Goal: Communication & Community: Answer question/provide support

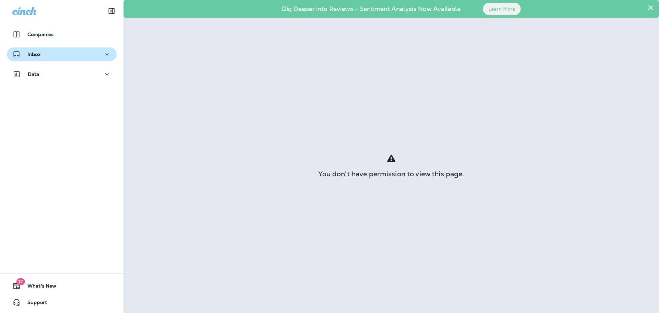
click at [43, 56] on div "Inbox" at bounding box center [61, 54] width 99 height 9
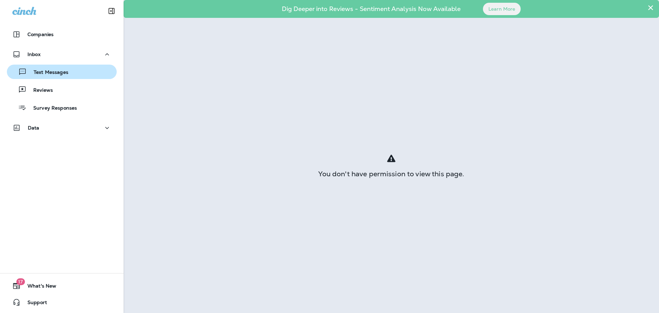
click at [47, 71] on p "Text Messages" at bounding box center [48, 72] width 42 height 7
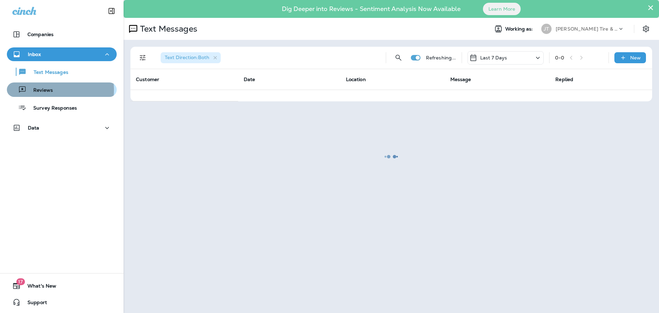
click at [44, 90] on p "Reviews" at bounding box center [39, 90] width 26 height 7
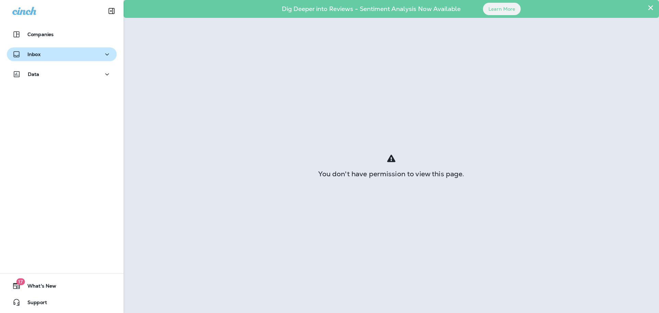
click at [44, 56] on div "Inbox" at bounding box center [61, 54] width 99 height 9
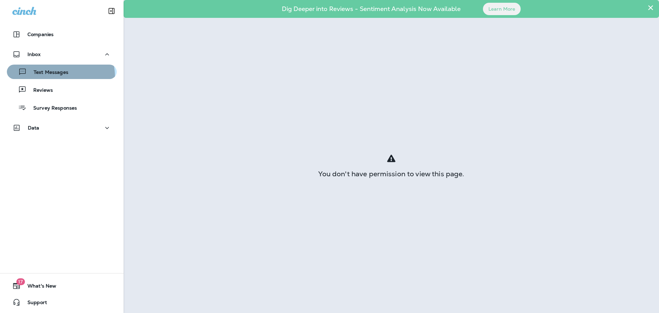
click at [46, 78] on button "Text Messages" at bounding box center [62, 72] width 110 height 14
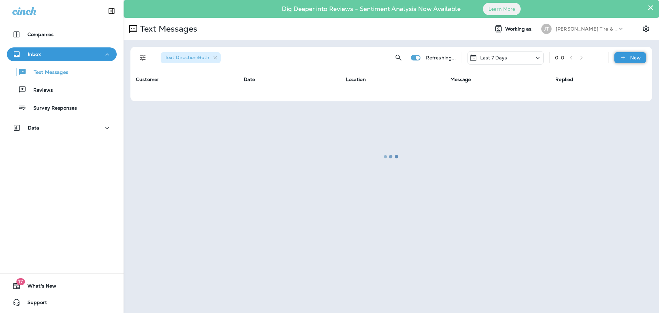
click at [626, 57] on icon at bounding box center [623, 57] width 7 height 7
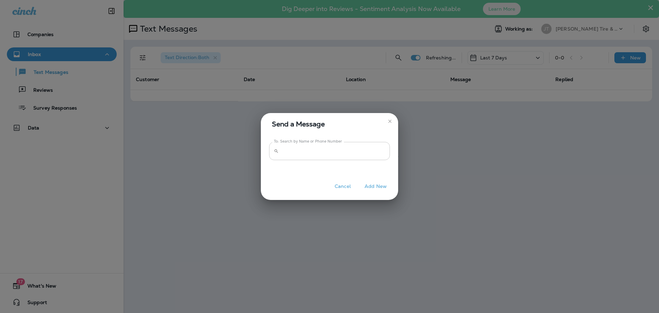
click at [299, 152] on input "To: Search by Name or Phone Number" at bounding box center [336, 151] width 109 height 18
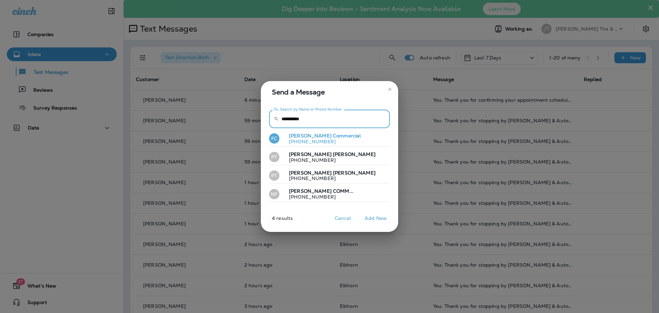
type input "**********"
click at [324, 141] on p "[PHONE_NUMBER]" at bounding box center [322, 141] width 77 height 5
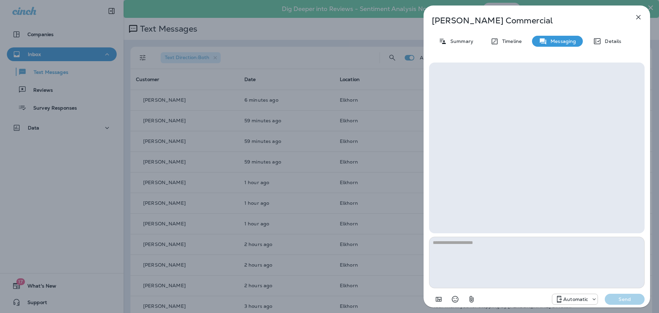
click at [469, 248] on textarea at bounding box center [537, 263] width 216 height 52
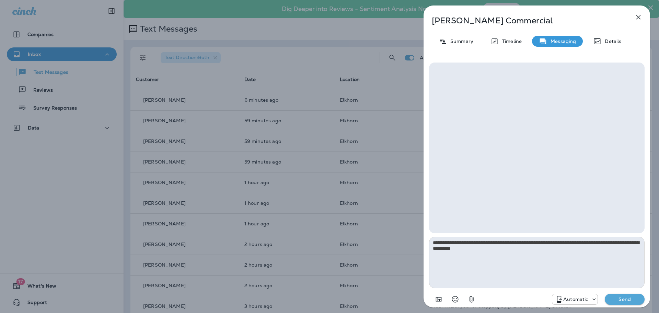
type textarea "**********"
click at [577, 298] on p "Automatic" at bounding box center [576, 298] width 25 height 5
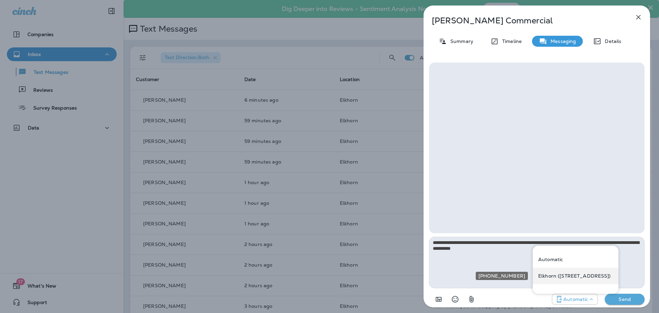
click at [577, 280] on div "Elkhorn ([STREET_ADDRESS])" at bounding box center [576, 276] width 86 height 16
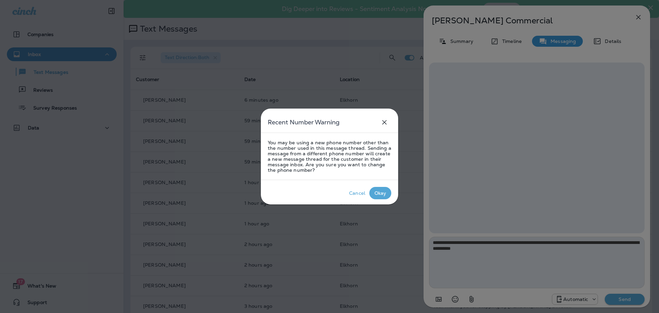
click at [383, 196] on p "Okay" at bounding box center [380, 193] width 15 height 8
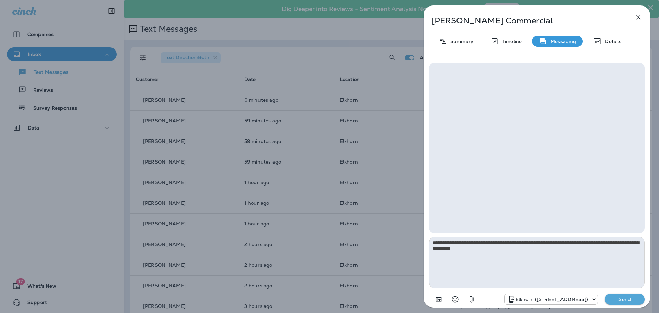
click at [627, 299] on p "Send" at bounding box center [625, 299] width 29 height 6
